Goal: Obtain resource: Obtain resource

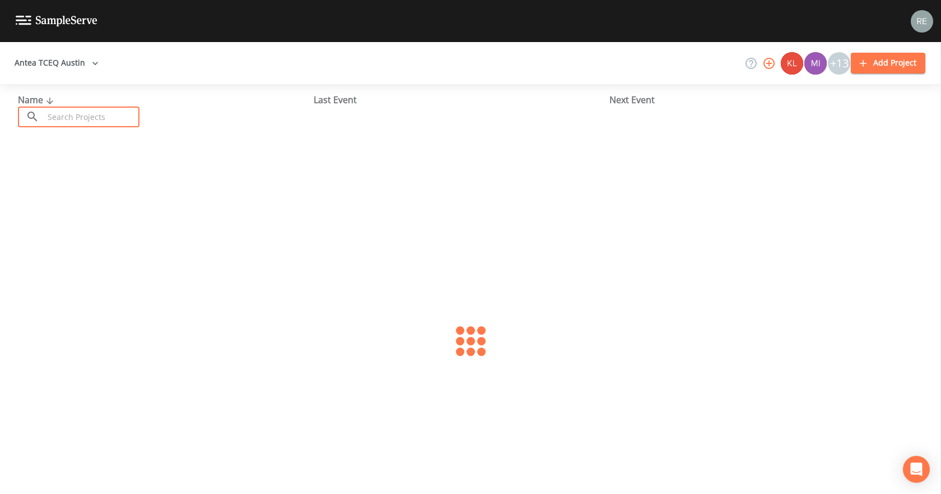
click at [103, 122] on input "text" at bounding box center [92, 116] width 96 height 21
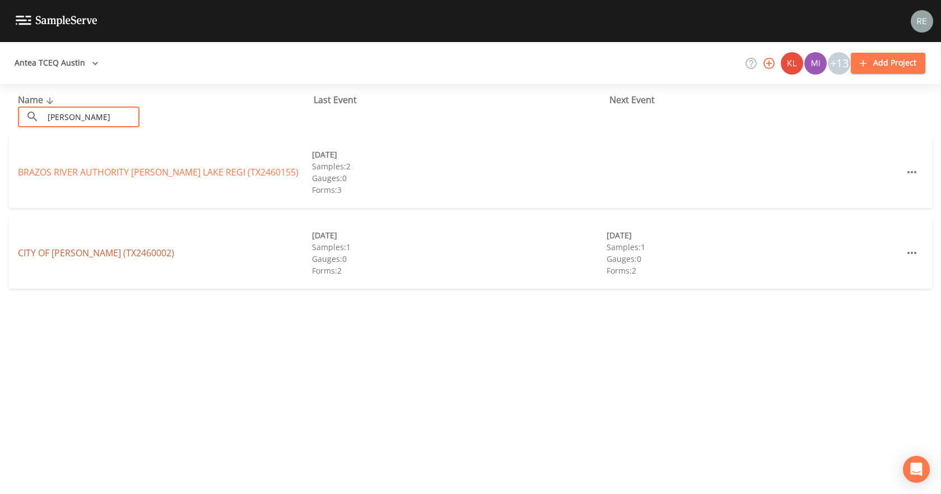
type input "[PERSON_NAME]"
click at [107, 253] on link "CITY OF [GEOGRAPHIC_DATA] (TX2460002)" at bounding box center [96, 252] width 156 height 12
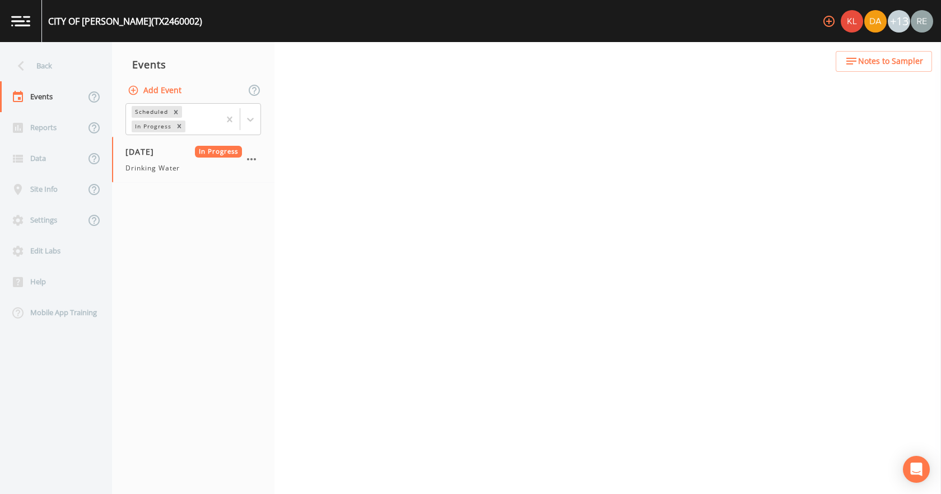
click at [147, 83] on button "Add Event" at bounding box center [155, 90] width 61 height 21
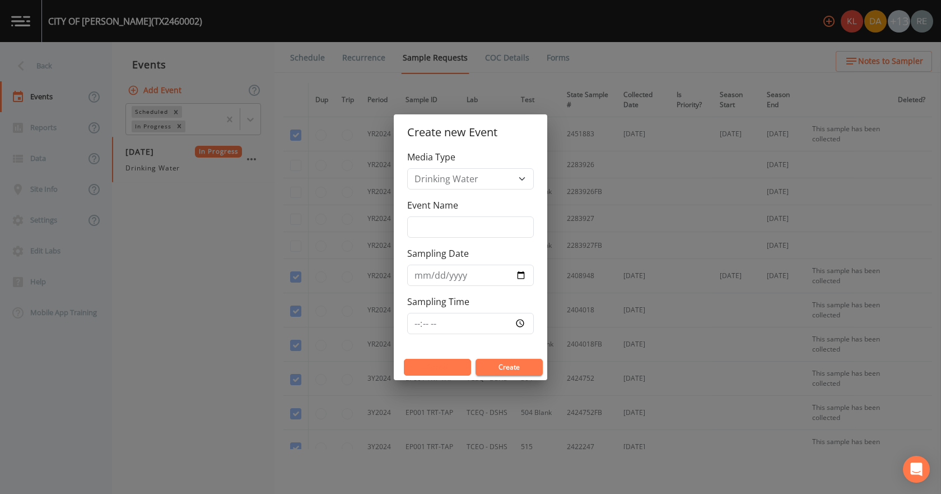
click at [440, 370] on button "Cancel" at bounding box center [437, 367] width 67 height 17
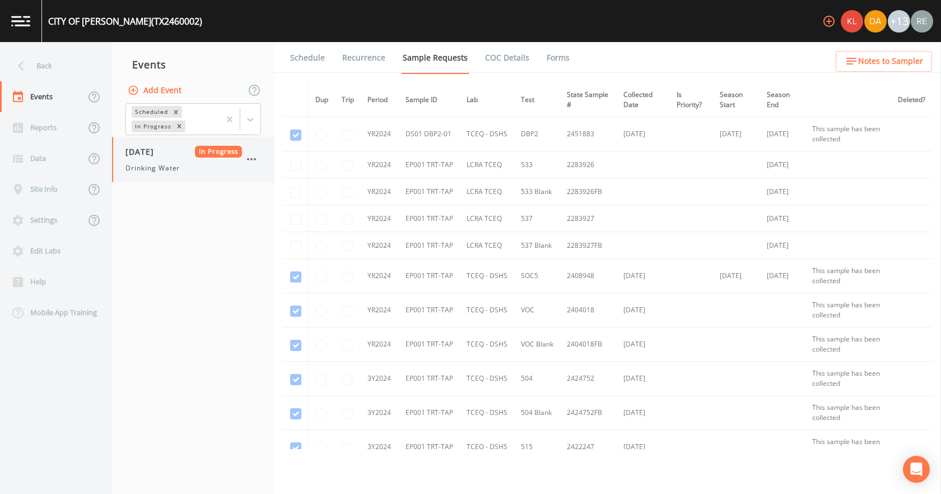
click at [130, 154] on span "[DATE]" at bounding box center [143, 152] width 36 height 12
click at [555, 63] on link "Forms" at bounding box center [558, 57] width 26 height 31
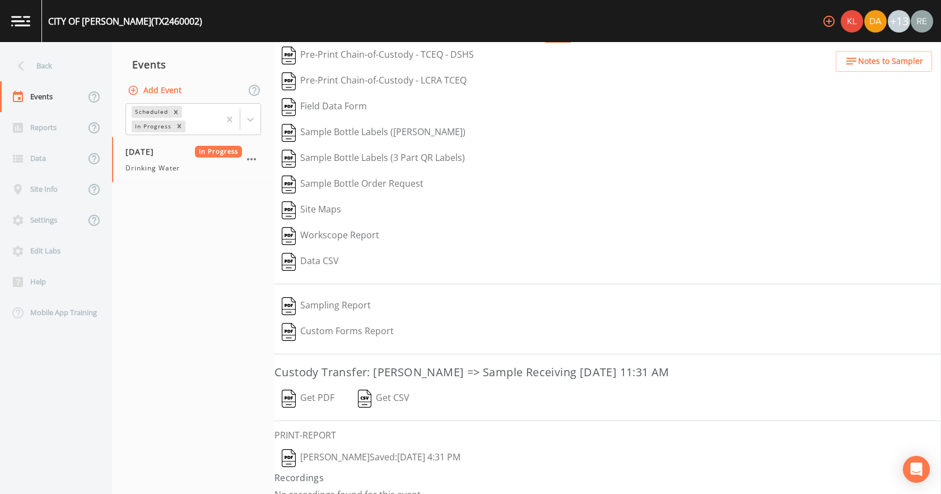
scroll to position [46, 0]
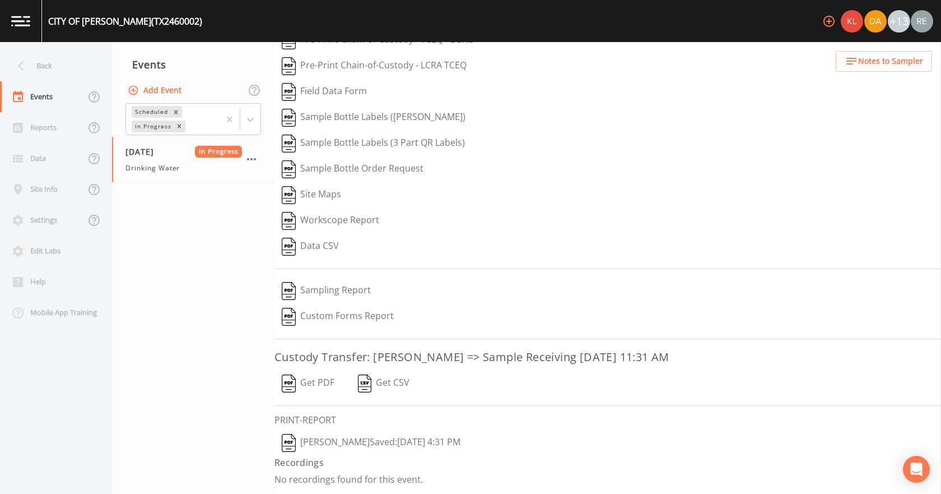
click at [345, 448] on button "[PERSON_NAME]  Saved: [DATE] 4:31 PM" at bounding box center [370, 443] width 193 height 26
click at [313, 379] on button "Get PDF" at bounding box center [307, 383] width 67 height 26
click at [51, 58] on div "Back" at bounding box center [50, 65] width 101 height 31
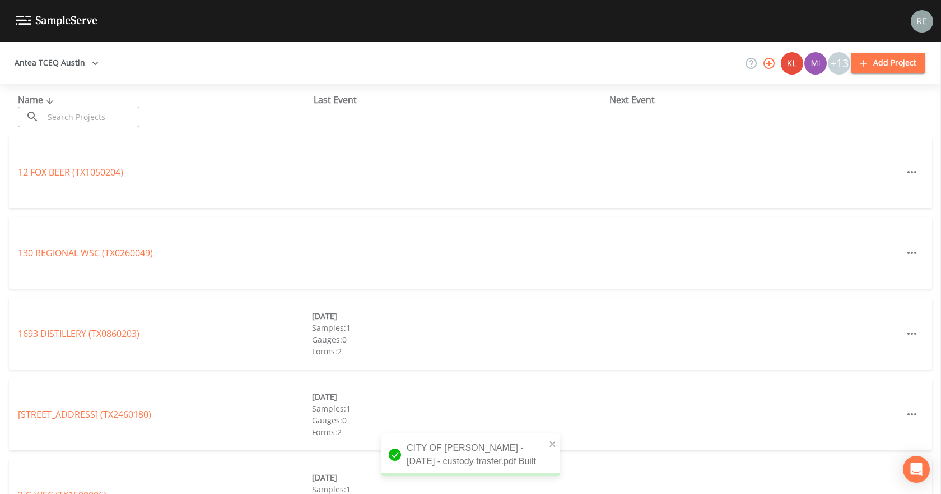
click at [76, 120] on input "text" at bounding box center [92, 116] width 96 height 21
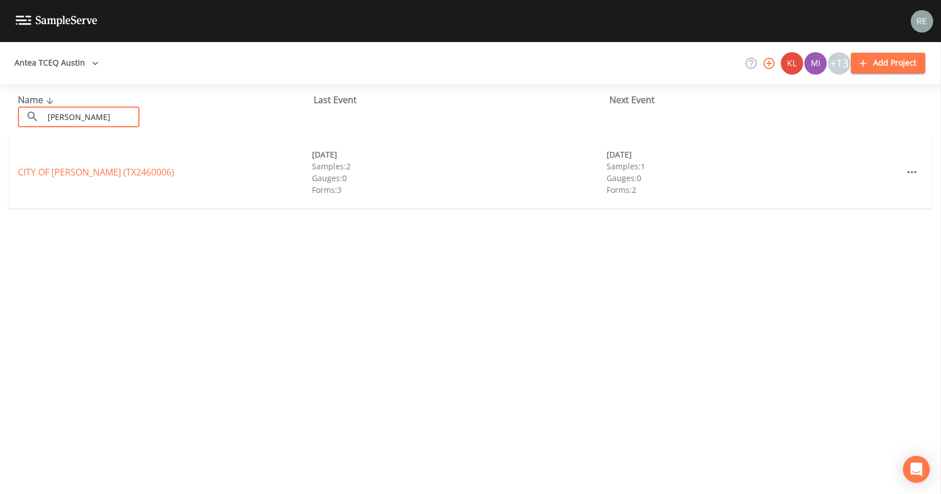
type input "[PERSON_NAME]"
click at [81, 176] on link "CITY OF [GEOGRAPHIC_DATA] (TX2460006)" at bounding box center [96, 172] width 156 height 12
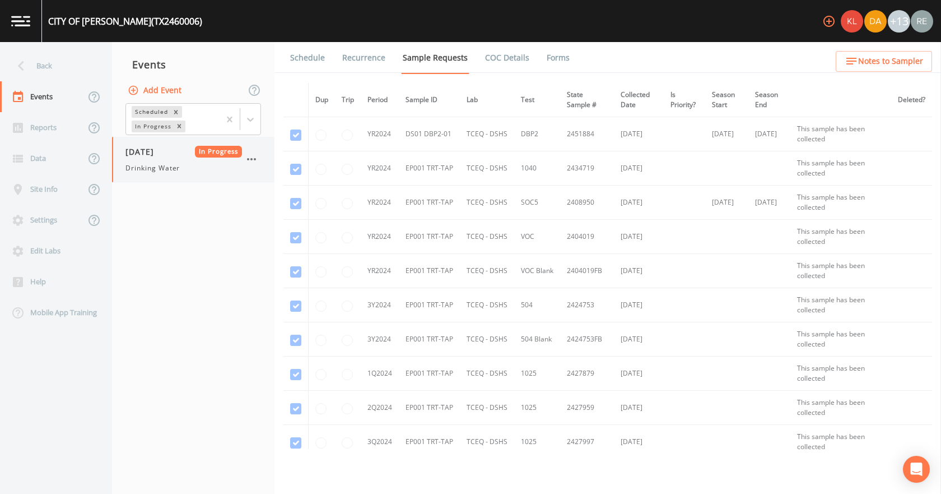
click at [169, 163] on span "Drinking Water" at bounding box center [152, 168] width 54 height 10
click at [555, 52] on link "Forms" at bounding box center [558, 57] width 26 height 31
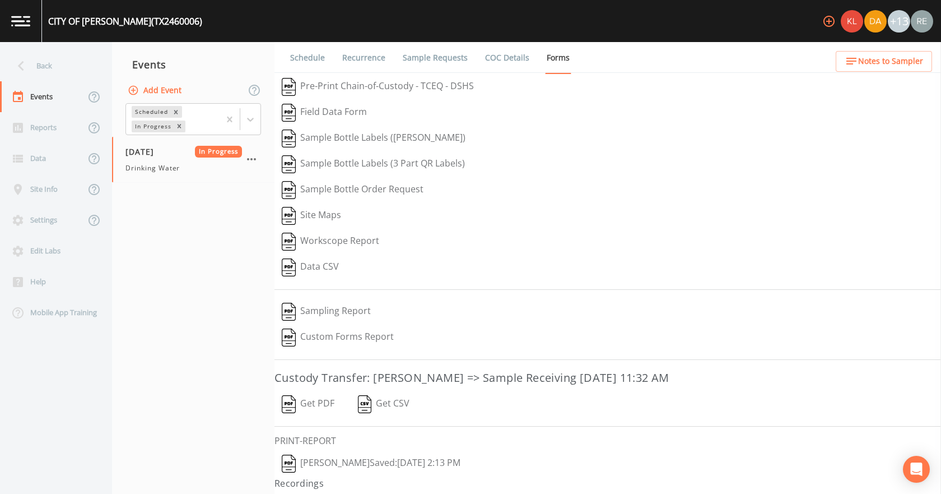
scroll to position [21, 0]
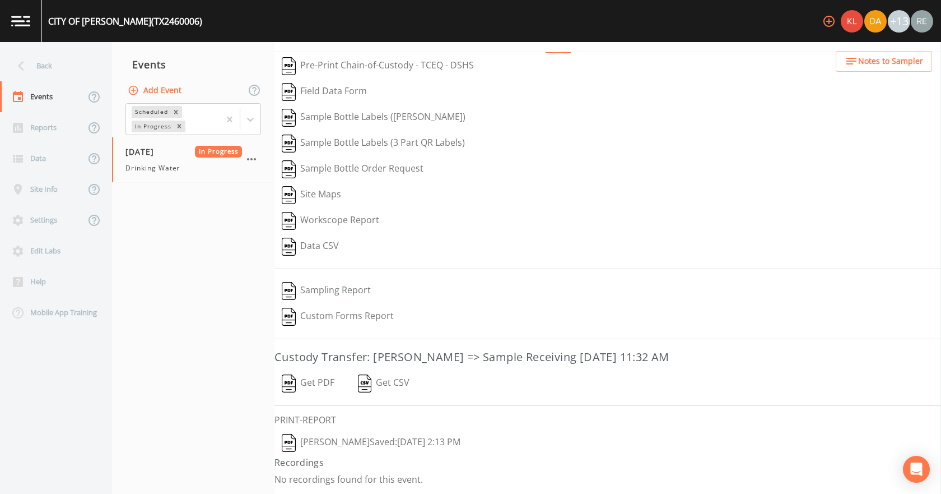
click at [337, 442] on button "[PERSON_NAME]  Saved: [DATE] 2:13 PM" at bounding box center [370, 443] width 193 height 26
click at [315, 380] on button "Get PDF" at bounding box center [307, 383] width 67 height 26
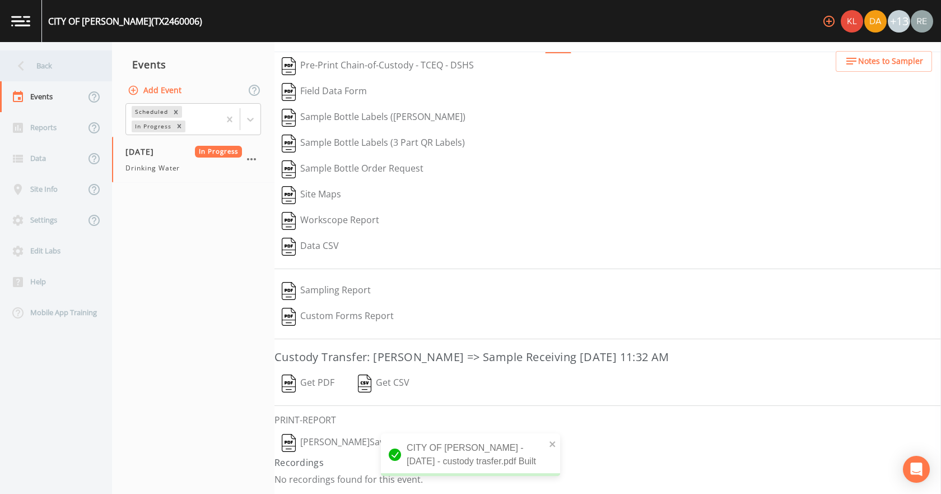
click at [40, 78] on div "Back" at bounding box center [50, 65] width 101 height 31
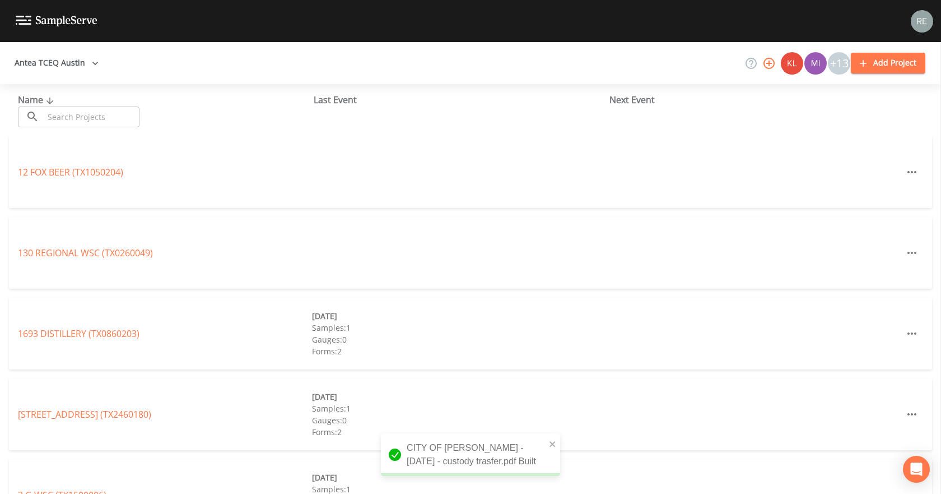
click at [56, 114] on input "text" at bounding box center [92, 116] width 96 height 21
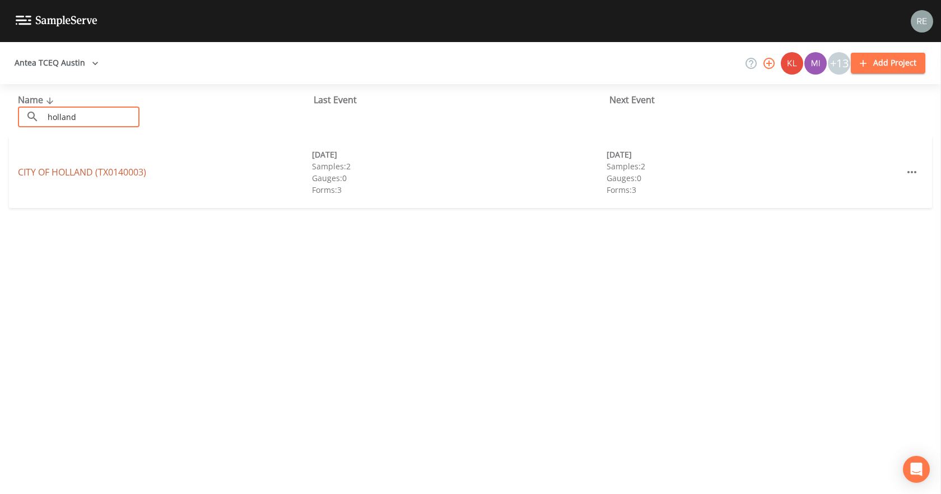
type input "holland"
click at [68, 174] on link "[GEOGRAPHIC_DATA] (TX0140003)" at bounding box center [82, 172] width 128 height 12
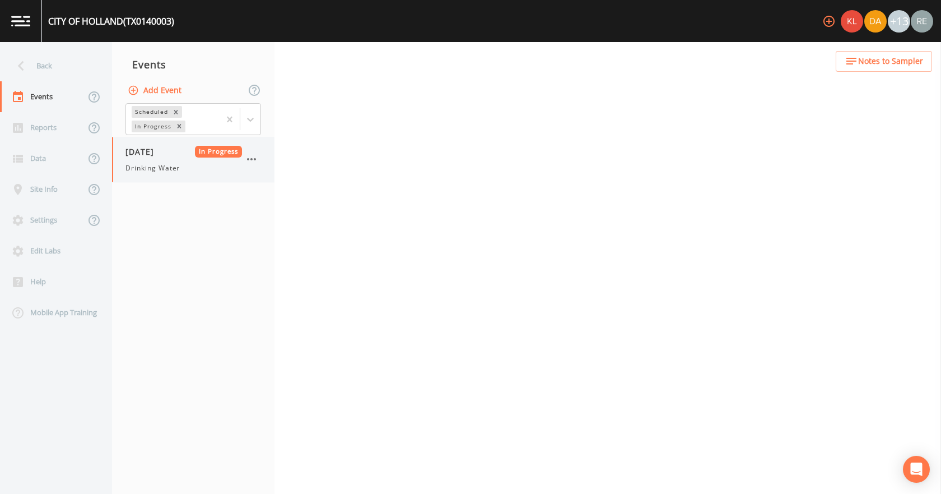
click at [155, 173] on div "[DATE] In Progress Drinking Water" at bounding box center [193, 159] width 162 height 45
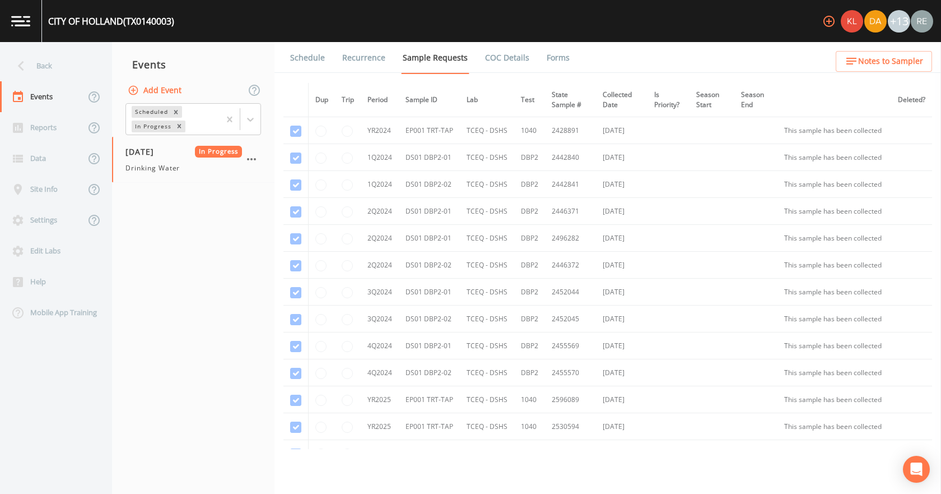
click at [553, 63] on link "Forms" at bounding box center [558, 57] width 26 height 31
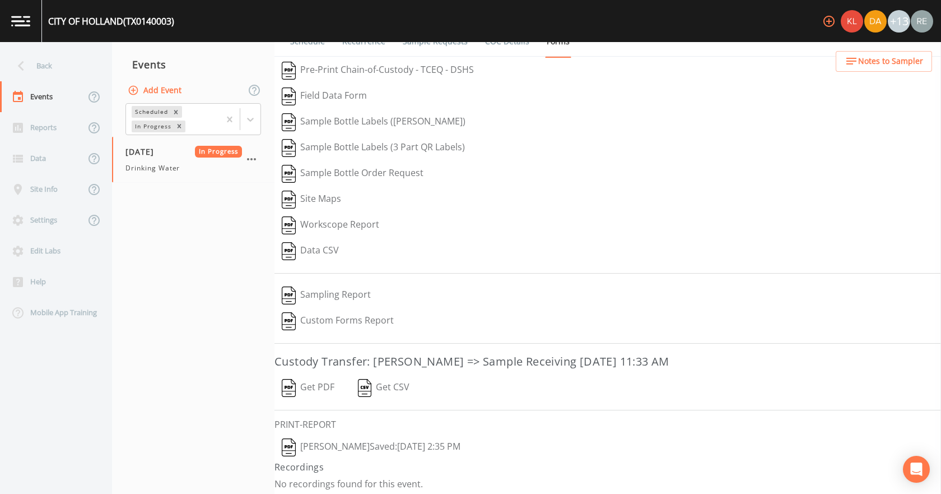
scroll to position [21, 0]
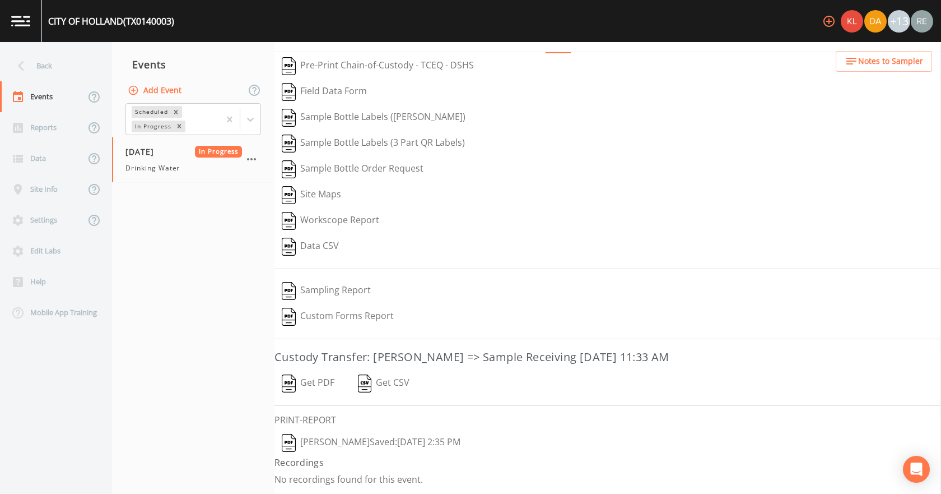
click at [328, 443] on button "[PERSON_NAME]  Saved: [DATE] 2:35 PM" at bounding box center [370, 443] width 193 height 26
click at [319, 383] on button "Get PDF" at bounding box center [307, 383] width 67 height 26
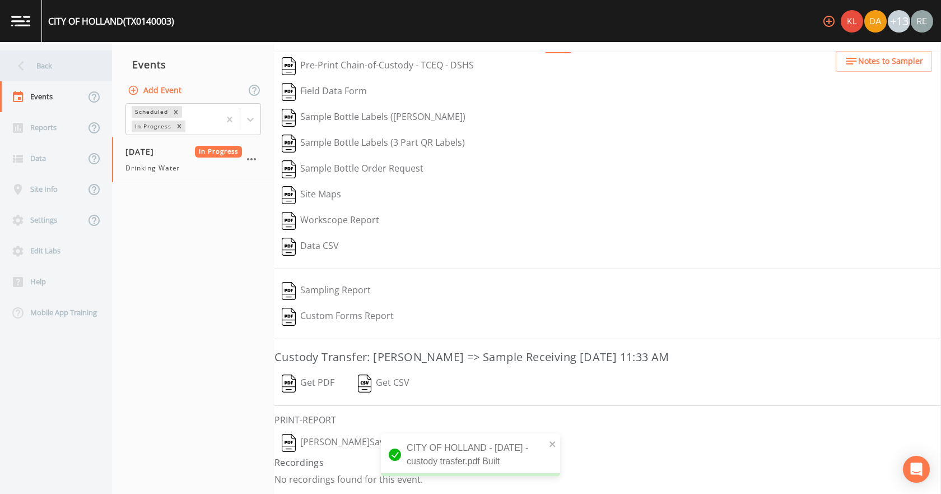
click at [55, 65] on div "Back" at bounding box center [50, 65] width 101 height 31
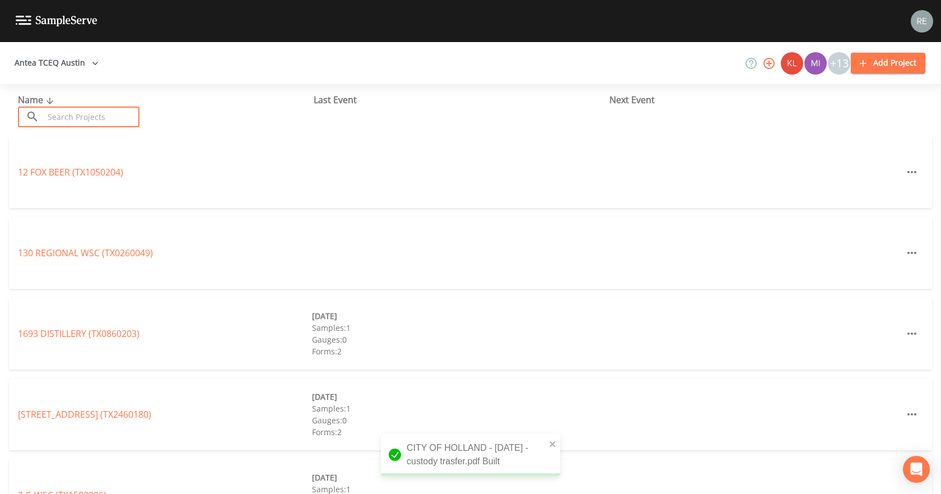
click at [68, 119] on input "text" at bounding box center [92, 116] width 96 height 21
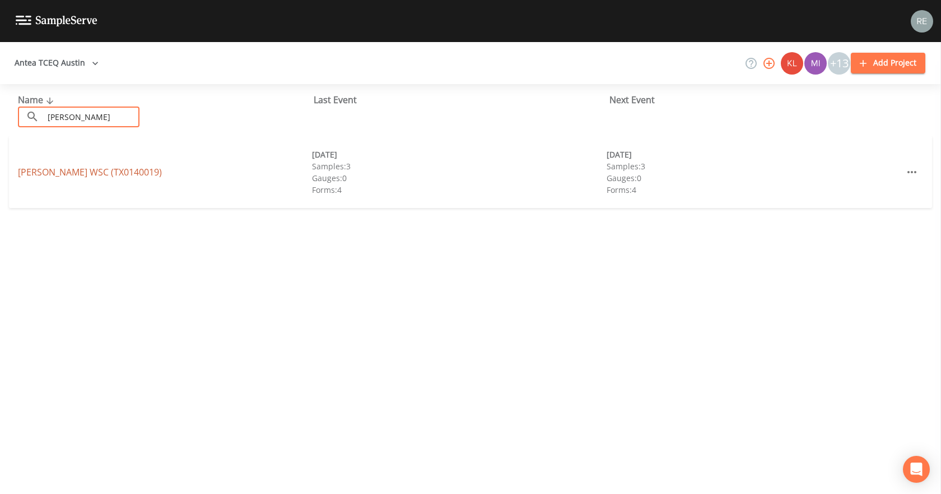
type input "[PERSON_NAME]"
click at [39, 175] on link "[PERSON_NAME] WSC (TX0140019)" at bounding box center [90, 172] width 144 height 12
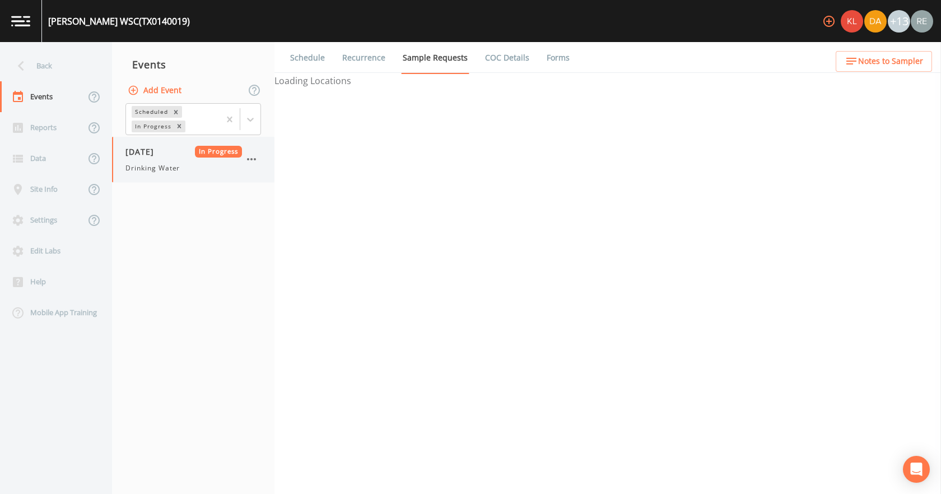
drag, startPoint x: 157, startPoint y: 156, endPoint x: 162, endPoint y: 155, distance: 5.7
click at [157, 156] on span "[DATE]" at bounding box center [143, 152] width 36 height 12
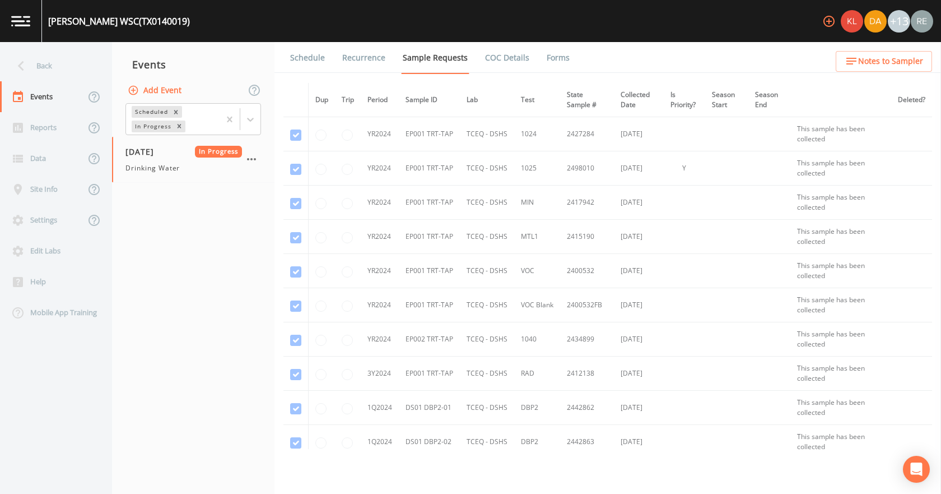
click at [556, 59] on link "Forms" at bounding box center [558, 57] width 26 height 31
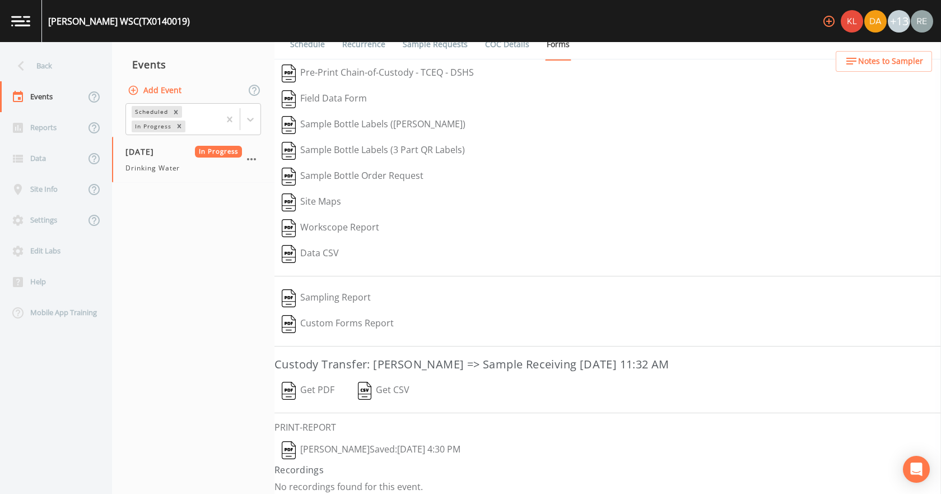
scroll to position [21, 0]
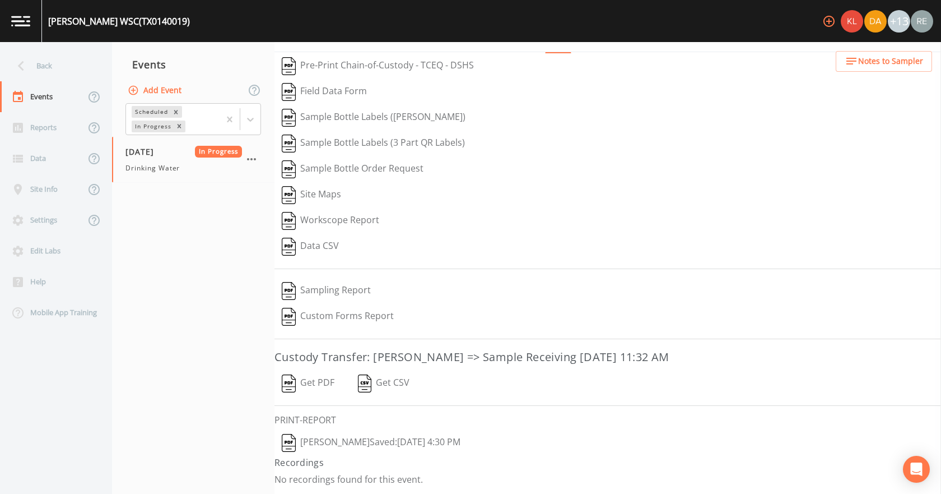
click at [351, 435] on button "[PERSON_NAME]  Saved: [DATE] 4:30 PM" at bounding box center [370, 443] width 193 height 26
click at [321, 381] on button "Get PDF" at bounding box center [307, 383] width 67 height 26
click at [55, 77] on div "Back" at bounding box center [50, 65] width 101 height 31
